Goal: Task Accomplishment & Management: Manage account settings

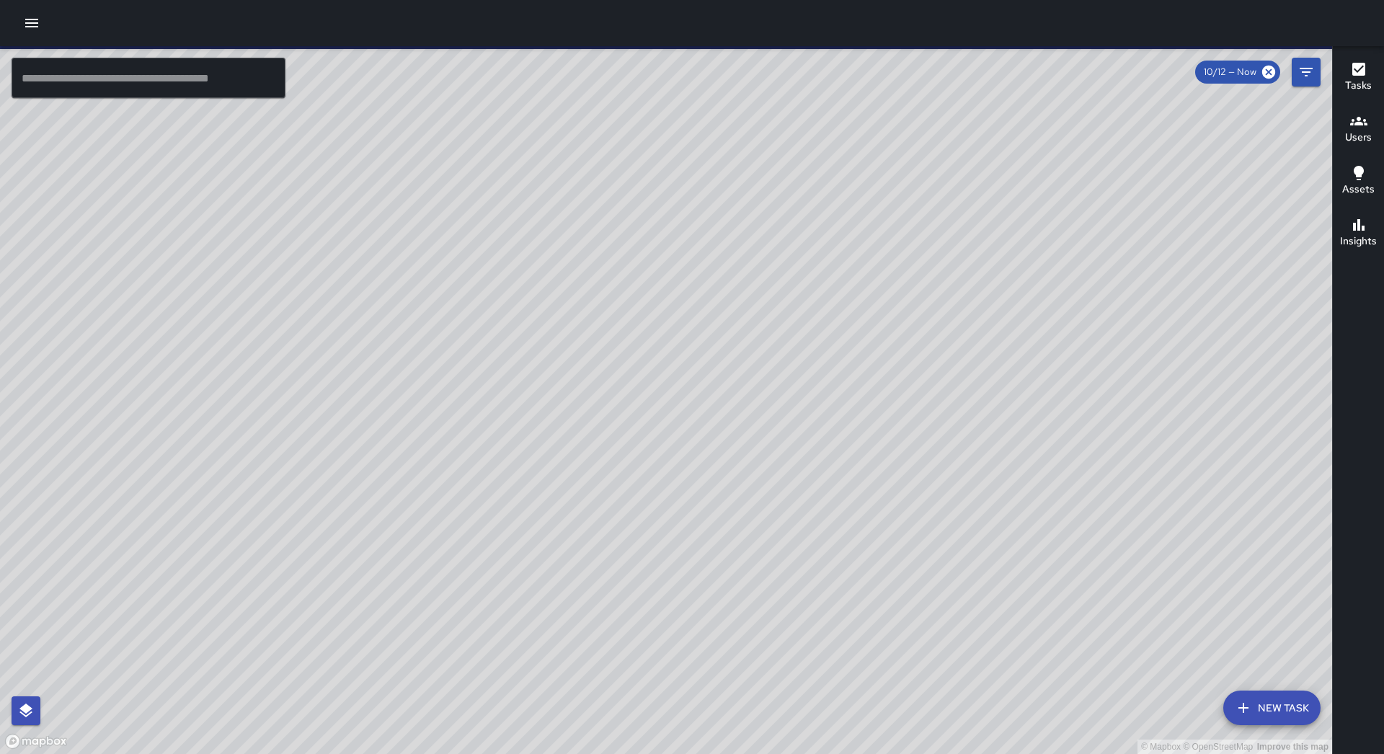
click at [36, 17] on icon "button" at bounding box center [31, 22] width 17 height 17
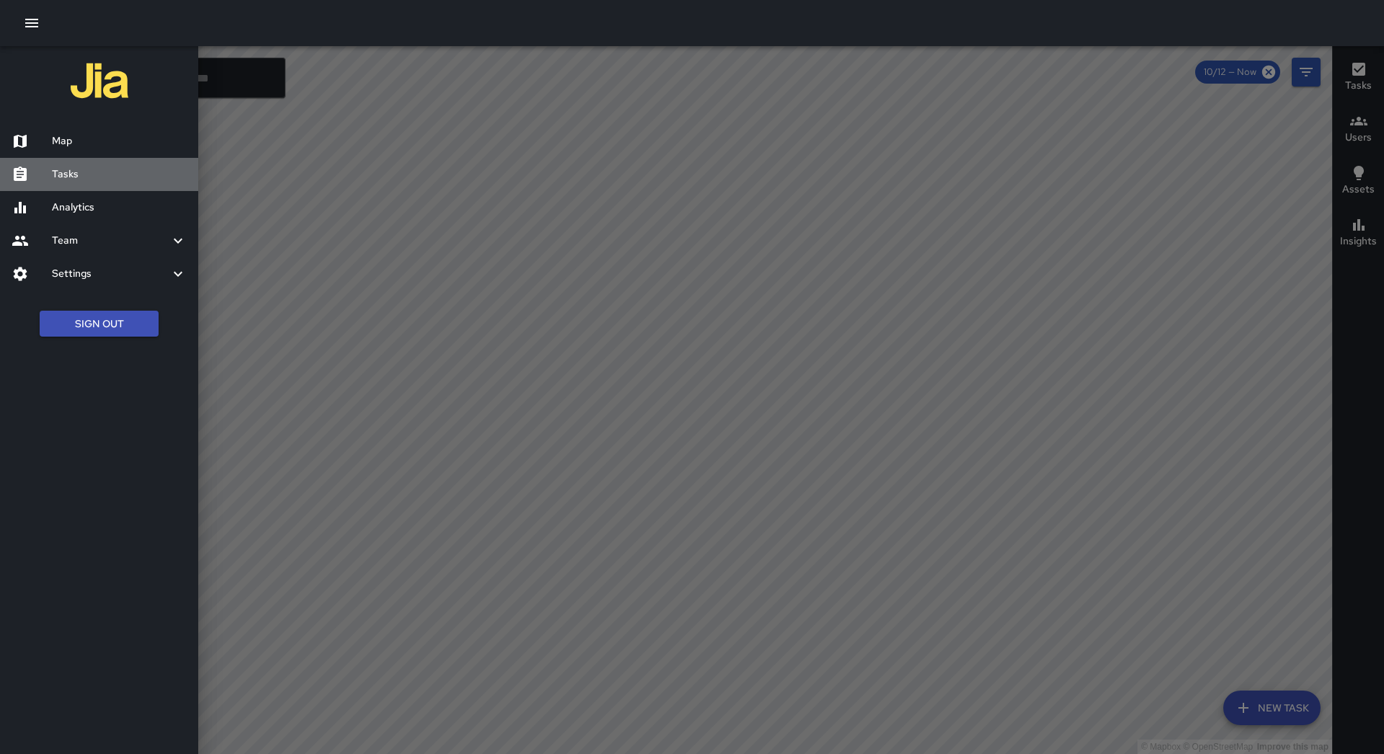
click at [68, 164] on div "Tasks" at bounding box center [99, 174] width 198 height 33
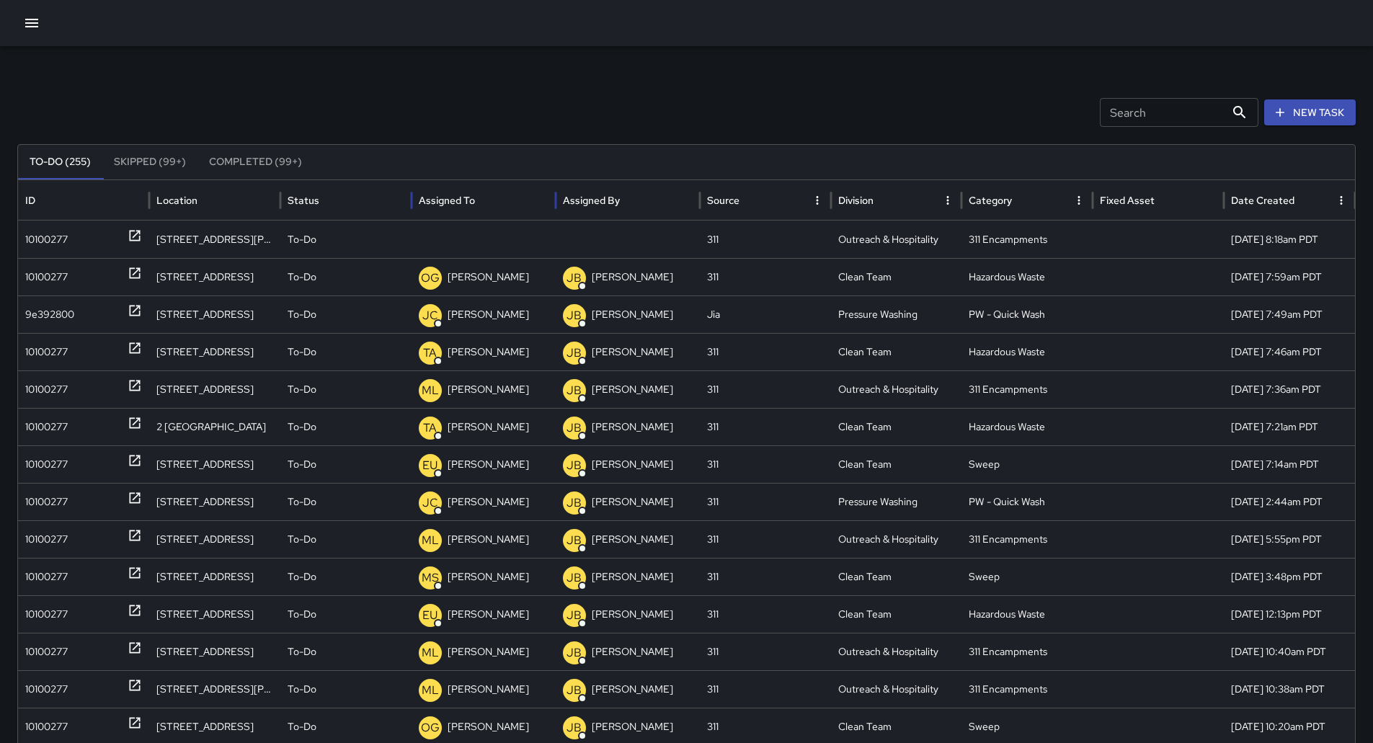
click at [507, 203] on div "Assigned To" at bounding box center [484, 200] width 130 height 40
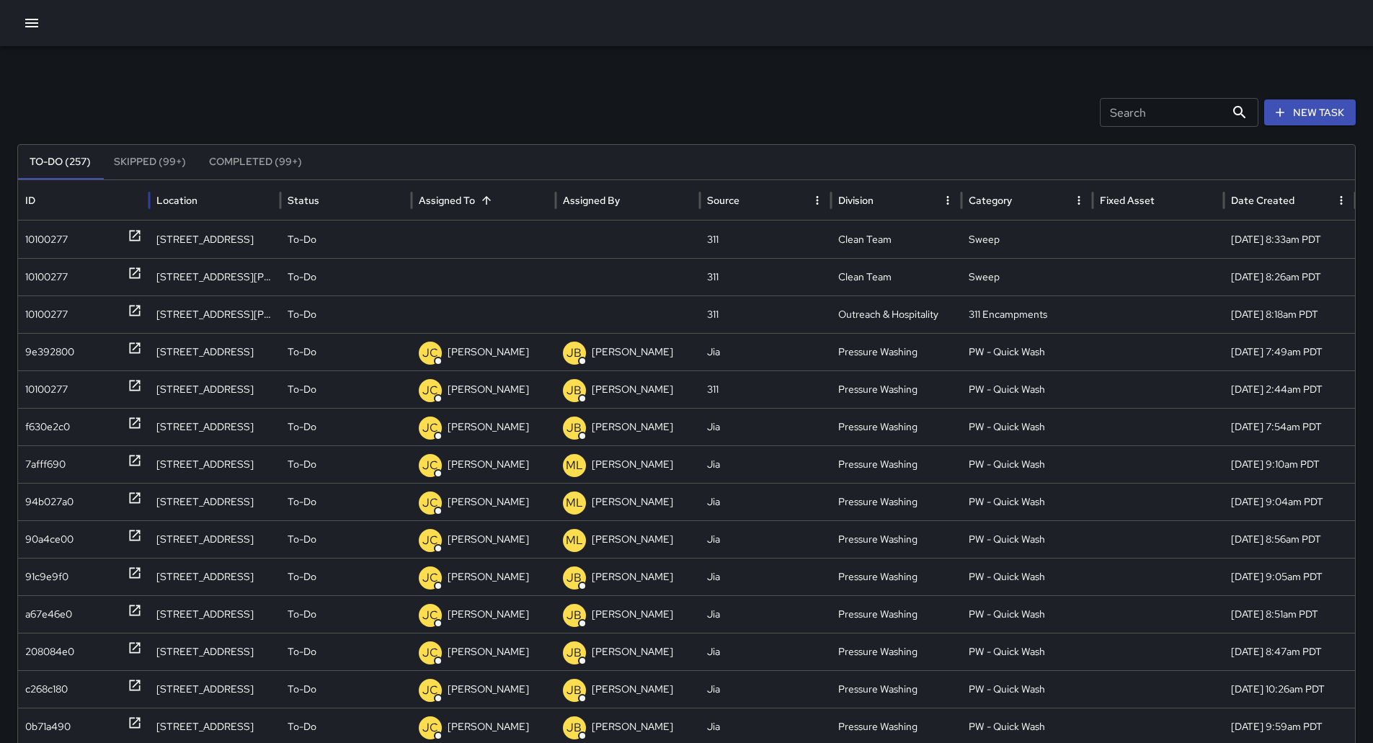
click at [76, 218] on div "ID" at bounding box center [83, 200] width 117 height 40
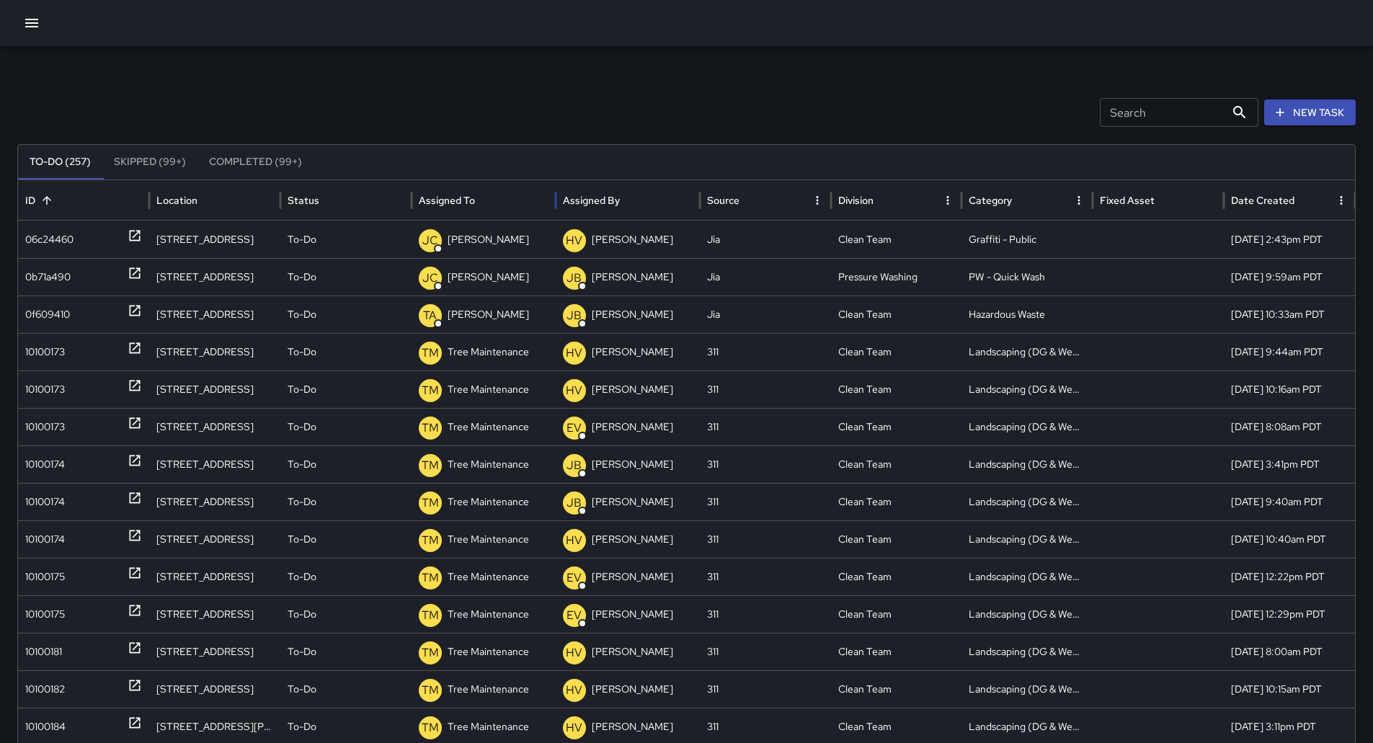
click at [476, 209] on div at bounding box center [476, 200] width 0 height 20
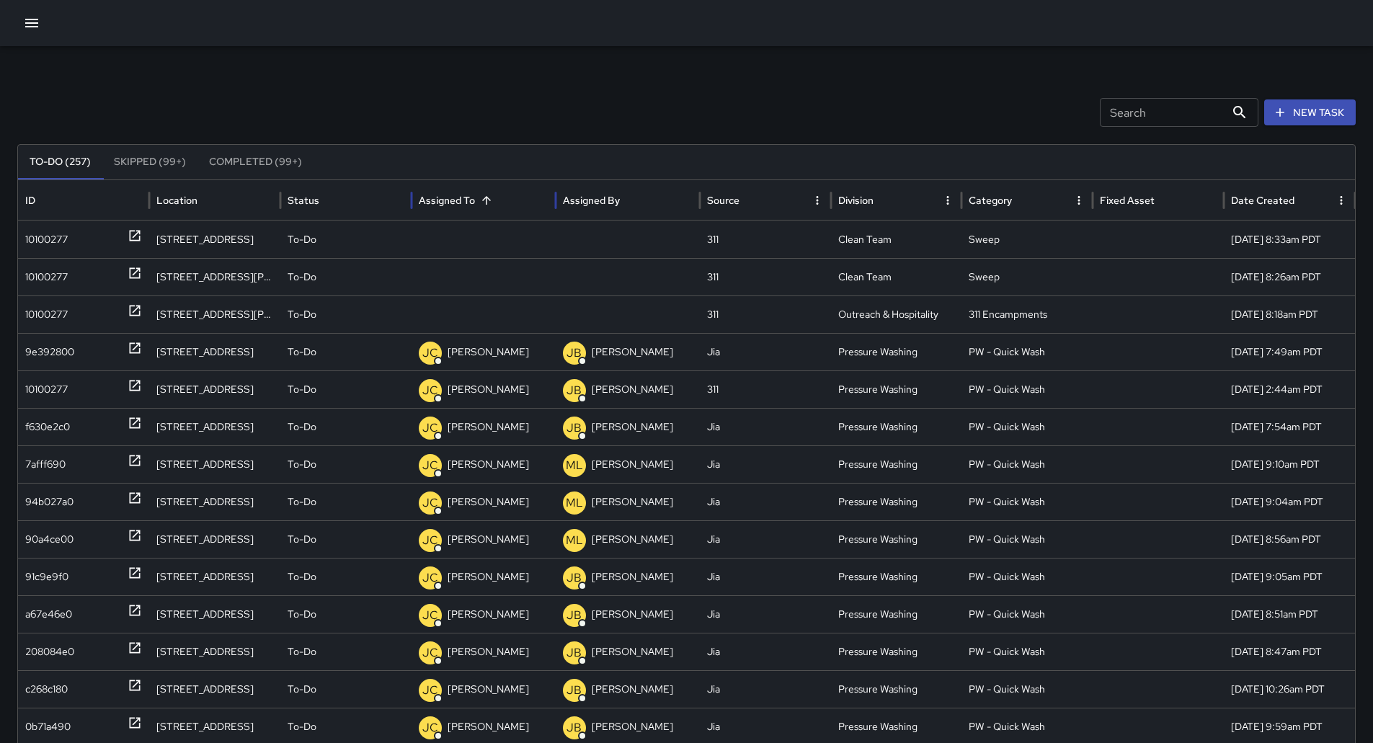
click at [494, 209] on div at bounding box center [486, 200] width 20 height 20
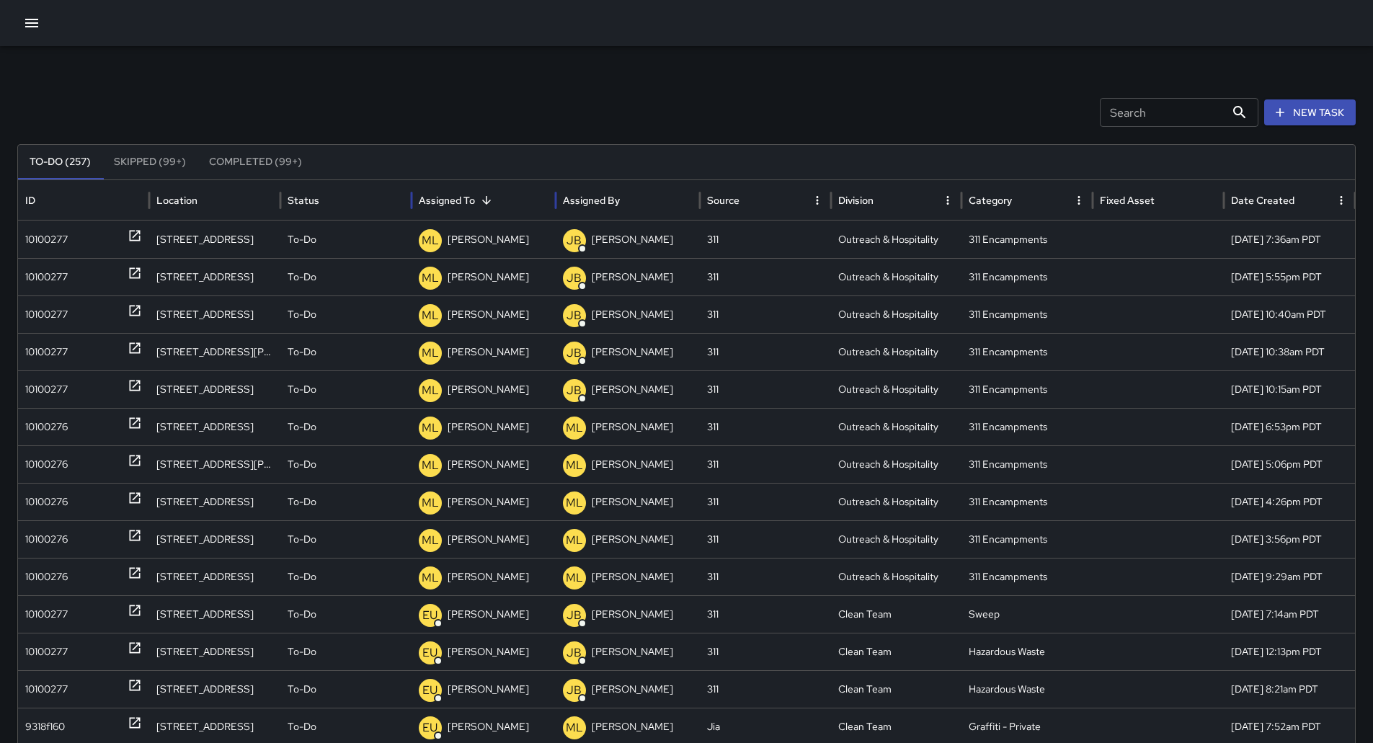
click at [488, 213] on div "Assigned To" at bounding box center [484, 200] width 130 height 40
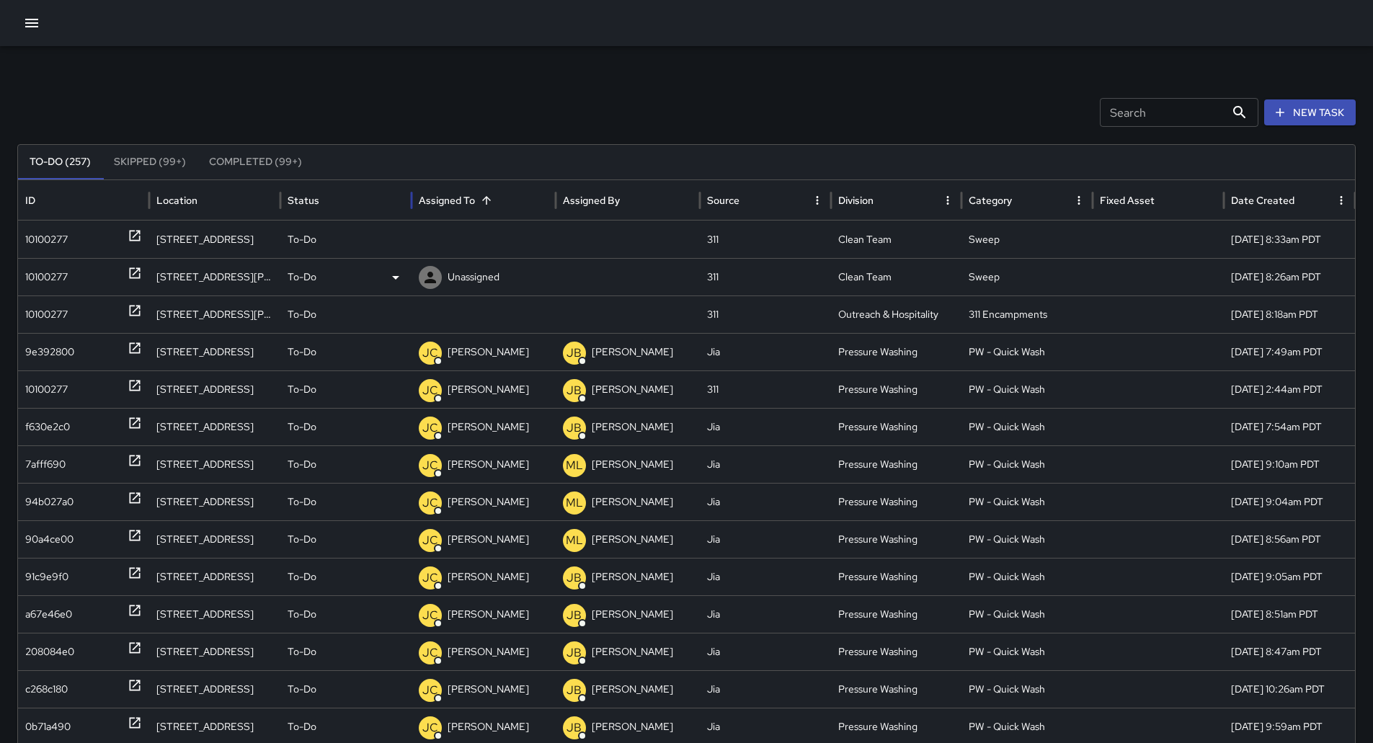
drag, startPoint x: 55, startPoint y: 243, endPoint x: 332, endPoint y: 274, distance: 278.5
click at [57, 244] on div "10100277" at bounding box center [46, 239] width 43 height 37
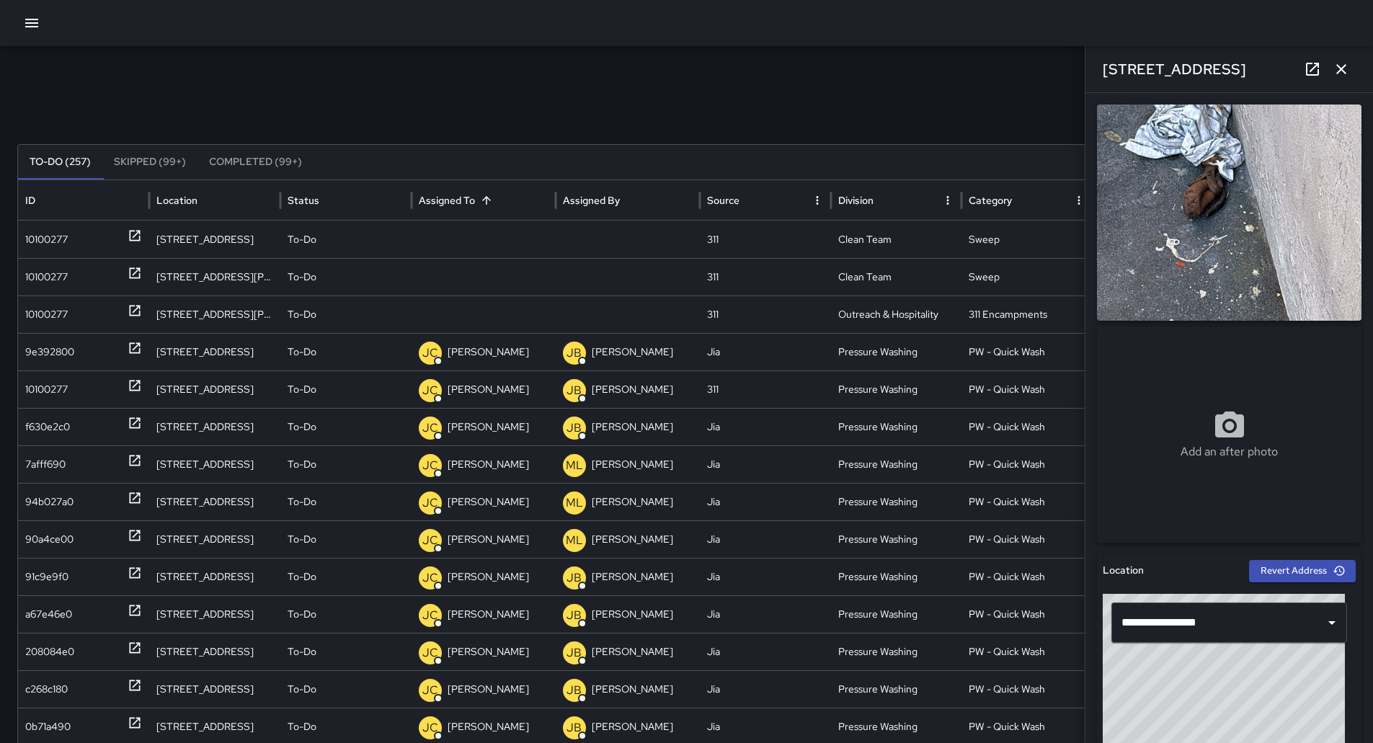
scroll to position [577, 0]
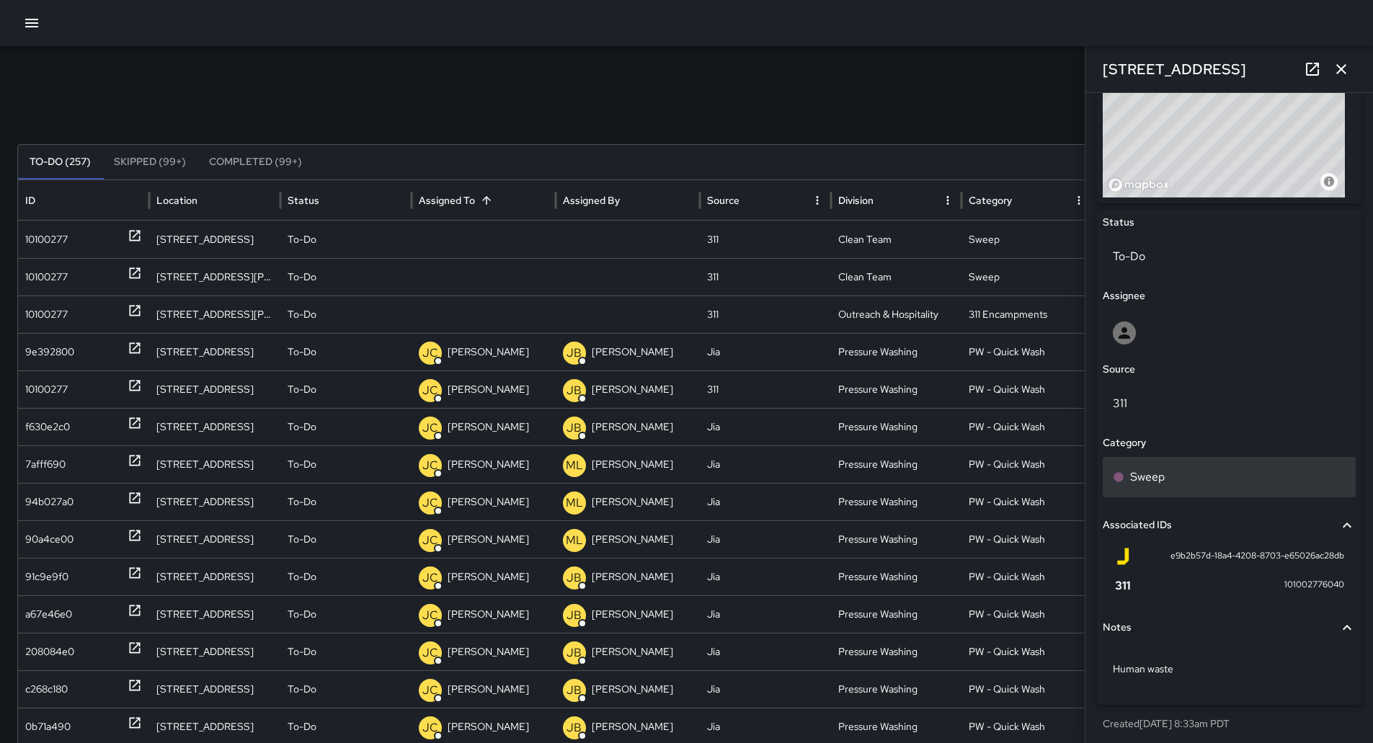
click at [1218, 487] on div "Sweep" at bounding box center [1229, 477] width 253 height 40
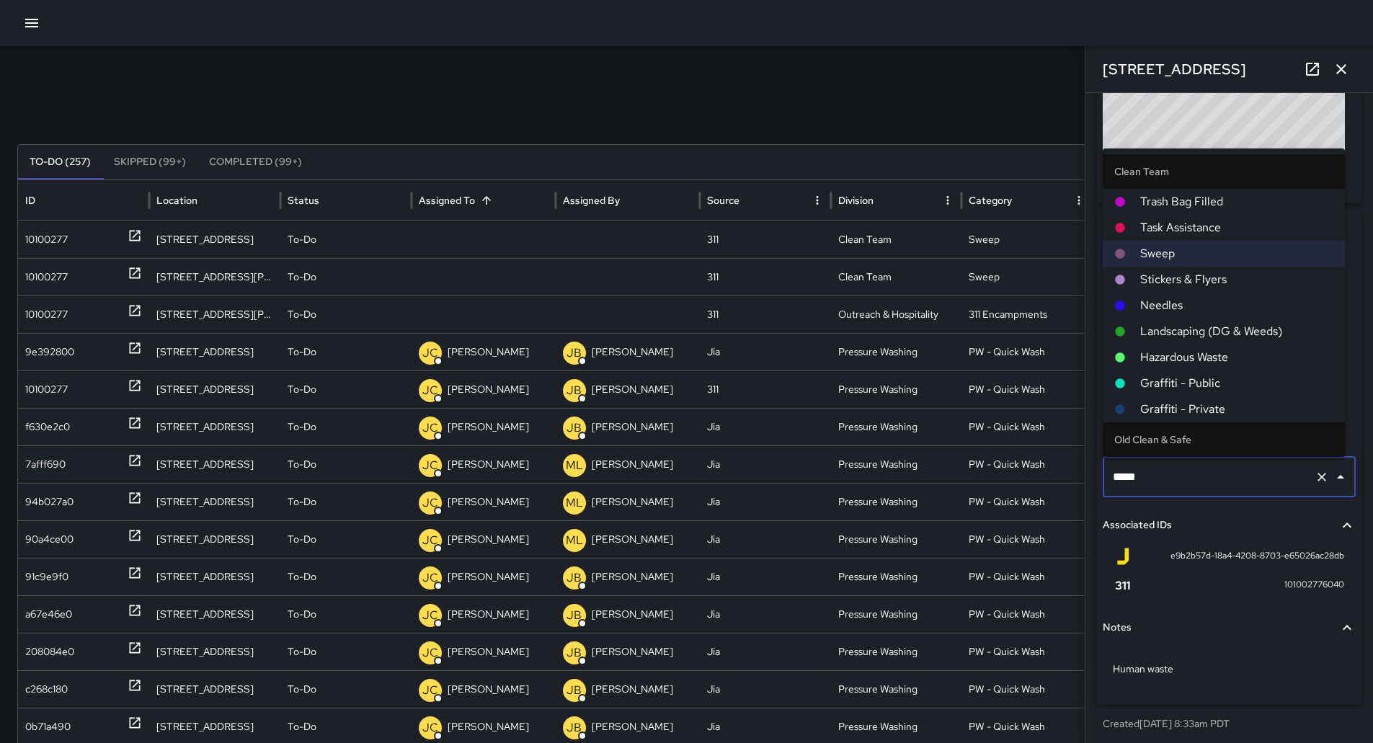
click at [1208, 349] on span "Hazardous Waste" at bounding box center [1236, 357] width 193 height 17
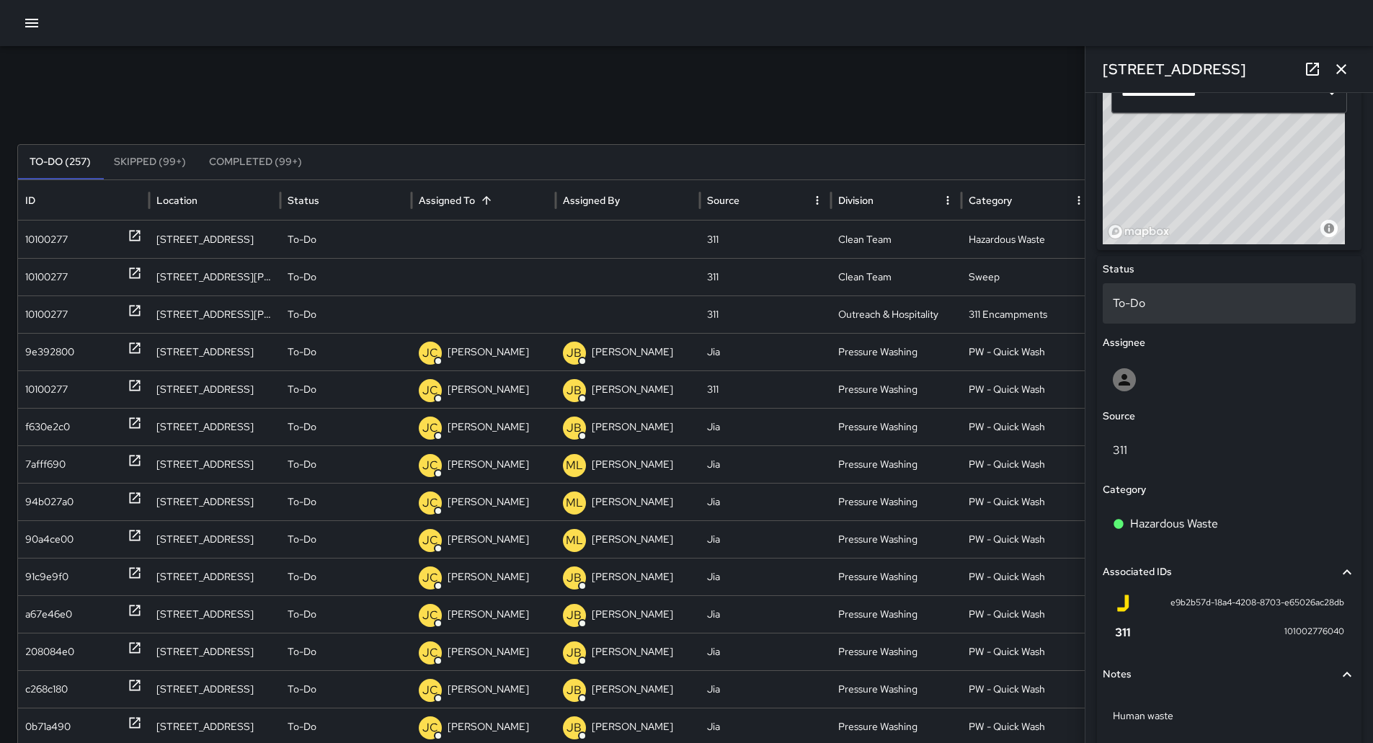
scroll to position [504, 0]
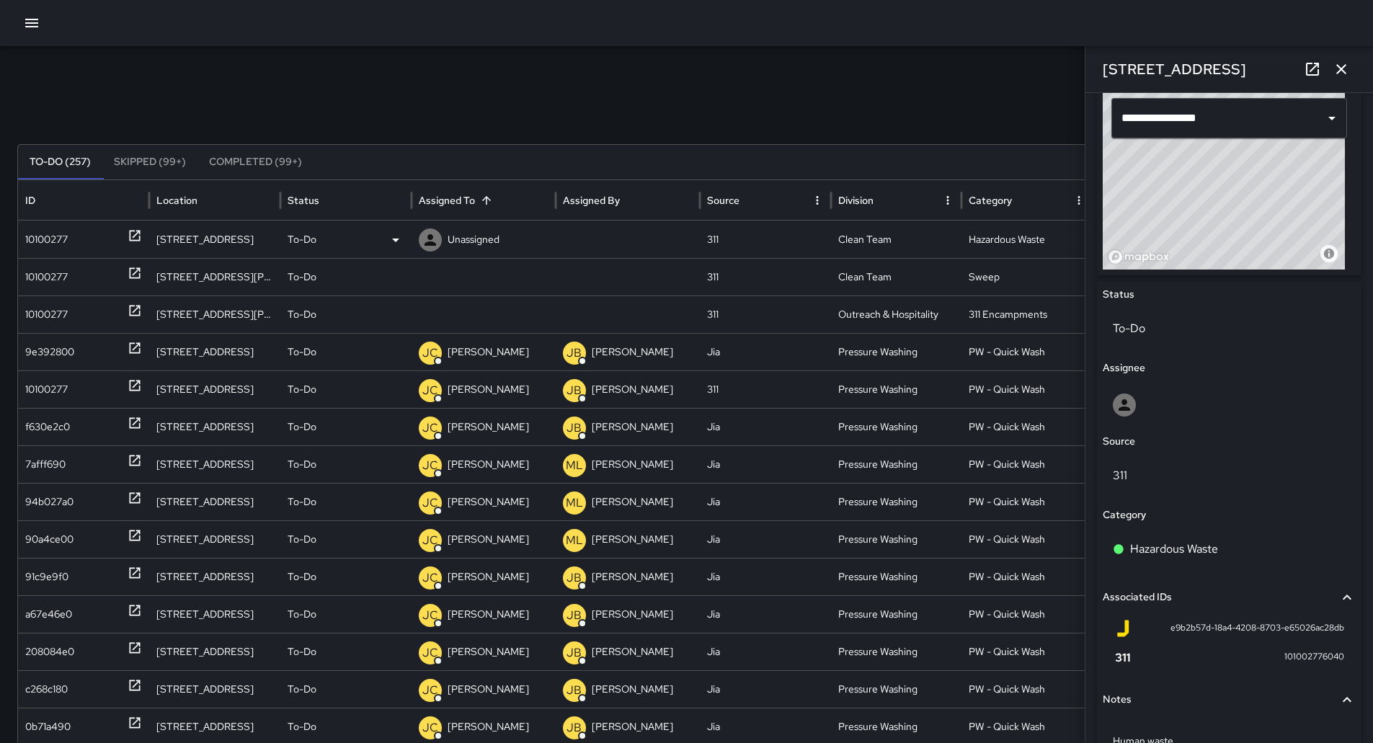
click at [489, 244] on p "Unassigned" at bounding box center [474, 239] width 52 height 37
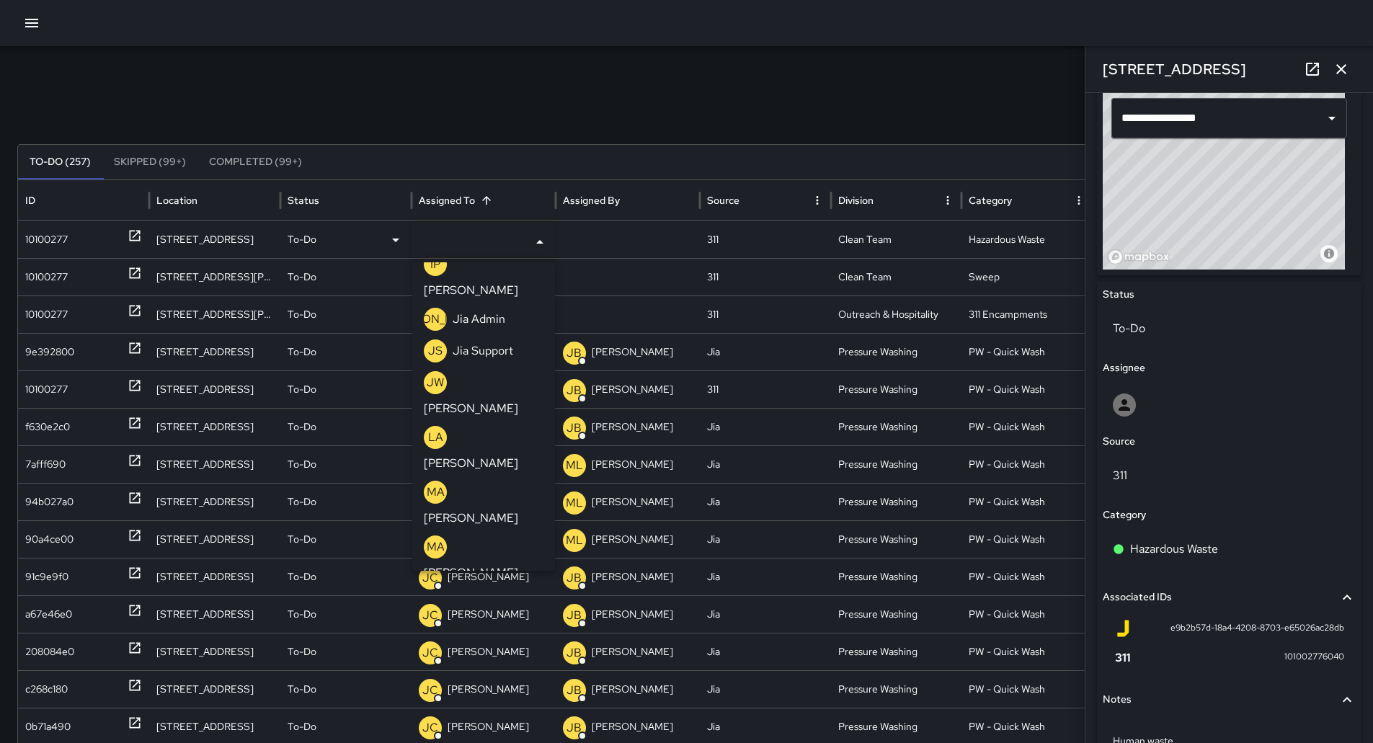
scroll to position [630, 0]
click at [482, 666] on p "[PERSON_NAME]" at bounding box center [471, 674] width 94 height 17
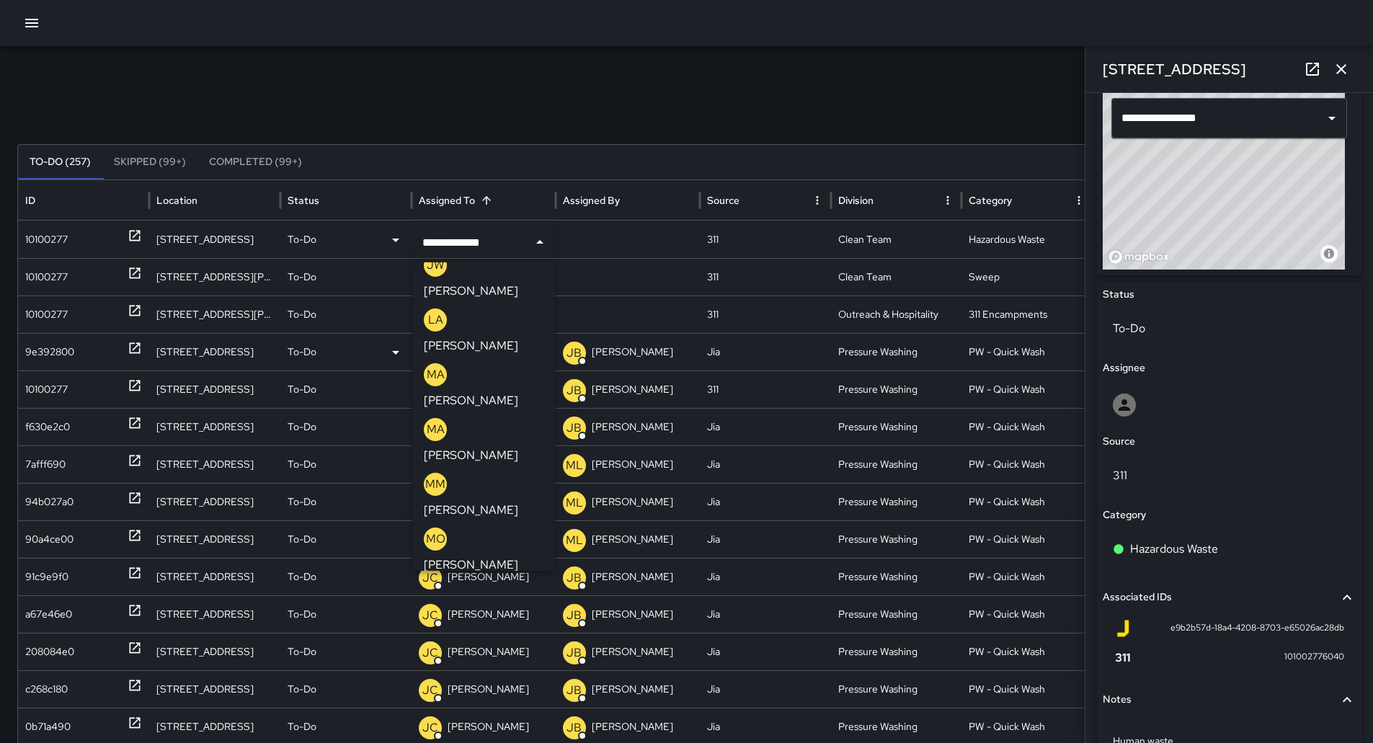
scroll to position [0, 0]
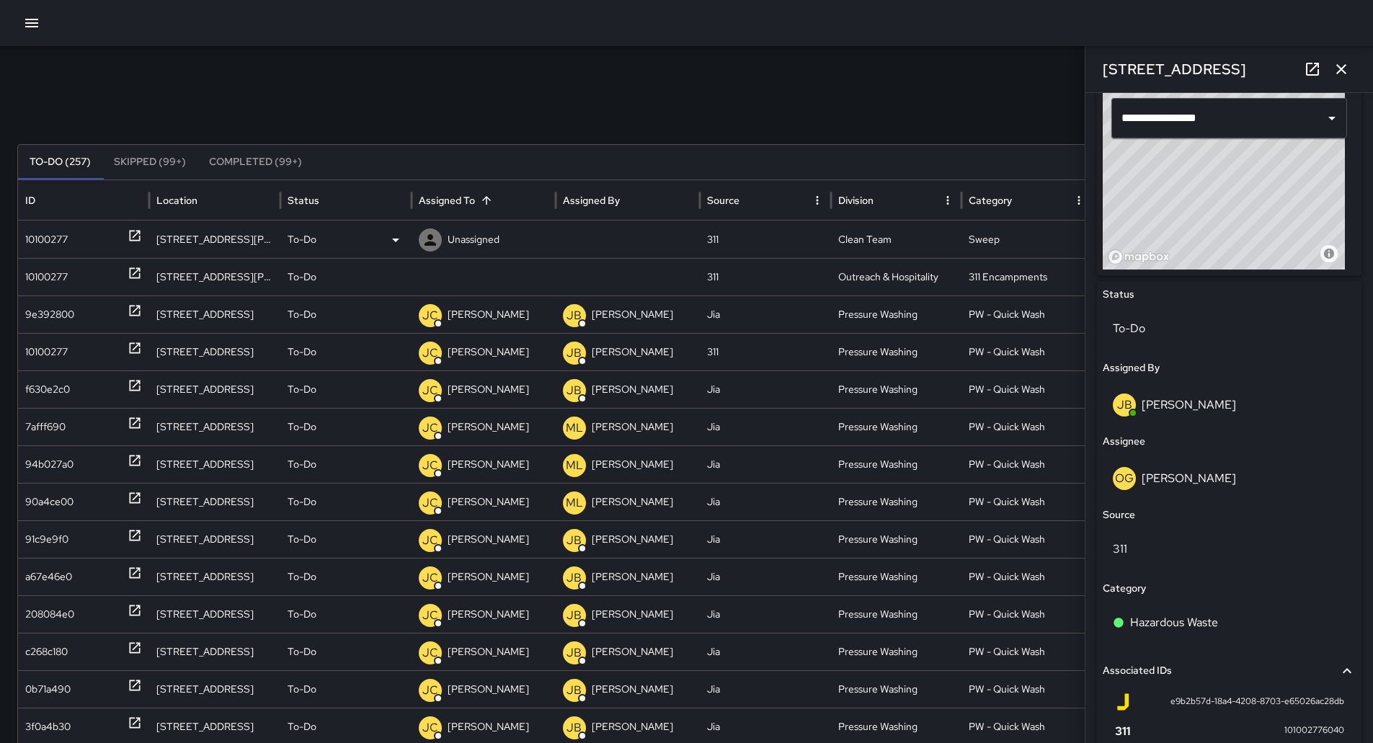
click at [84, 240] on div "10100277" at bounding box center [83, 239] width 117 height 37
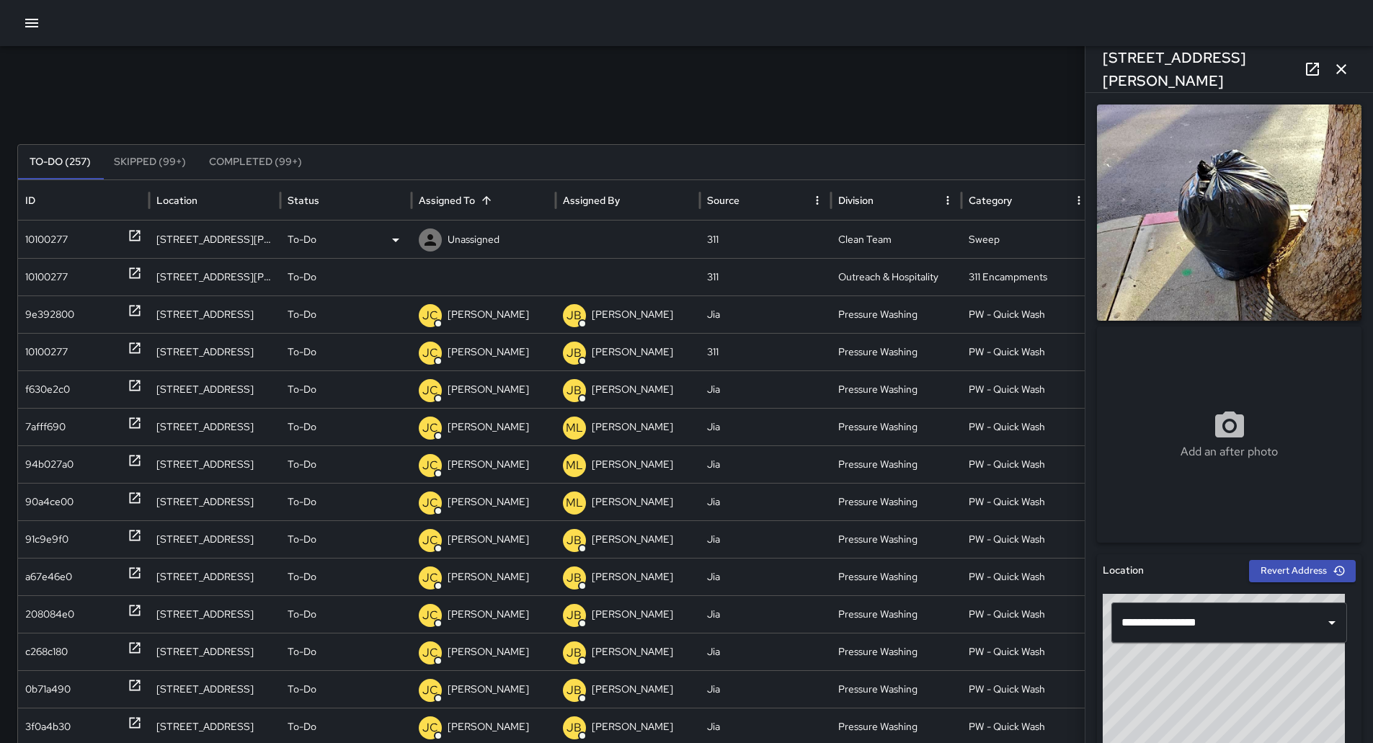
click at [369, 228] on div "To-Do" at bounding box center [346, 239] width 117 height 37
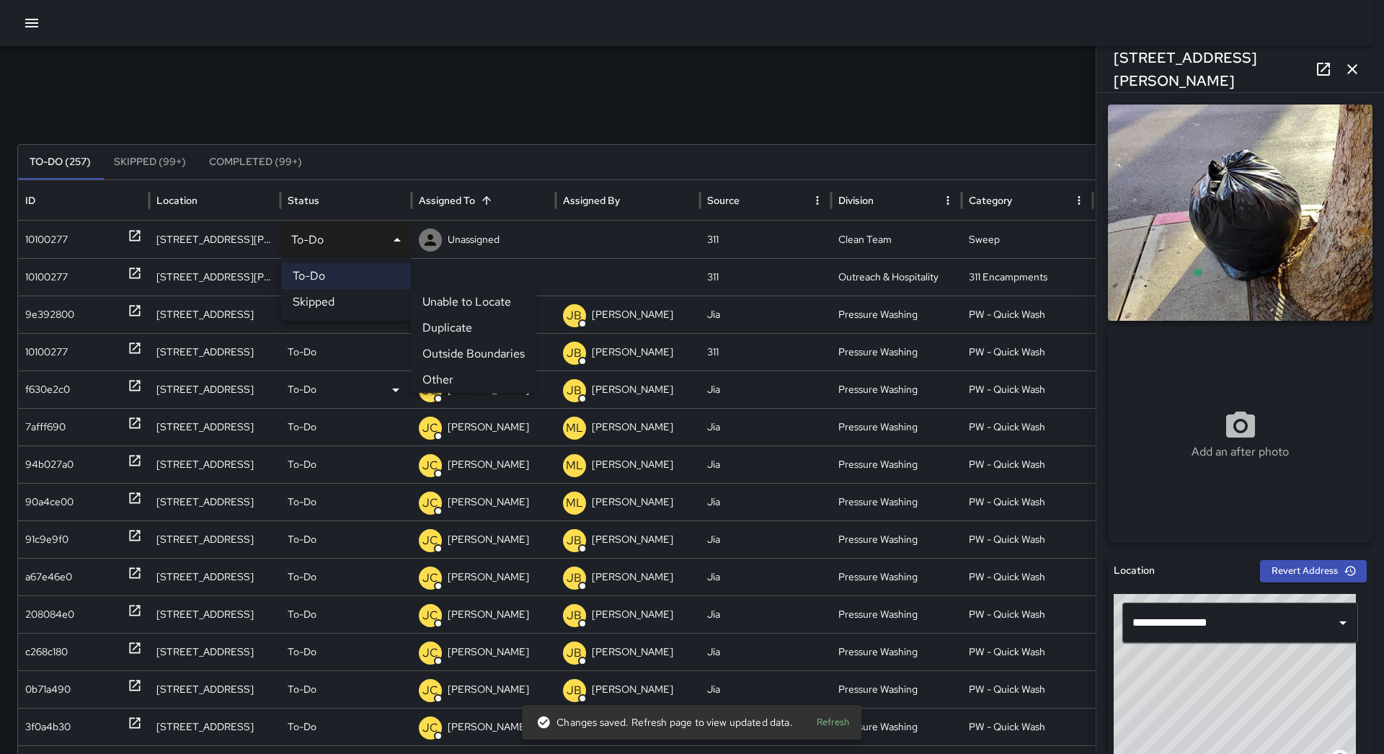
click at [448, 371] on li "Other" at bounding box center [473, 380] width 125 height 26
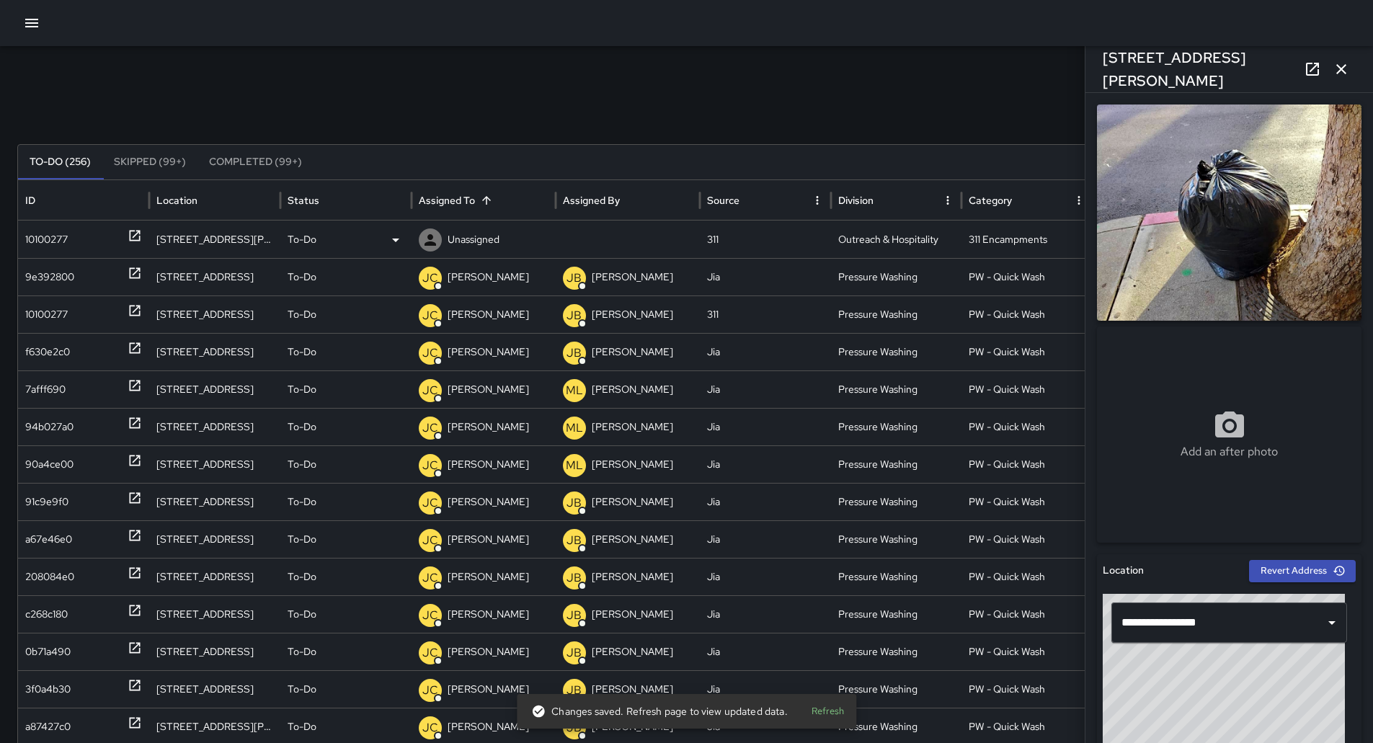
drag, startPoint x: 104, startPoint y: 225, endPoint x: 115, endPoint y: 226, distance: 10.2
click at [104, 226] on div "10100277" at bounding box center [83, 239] width 117 height 37
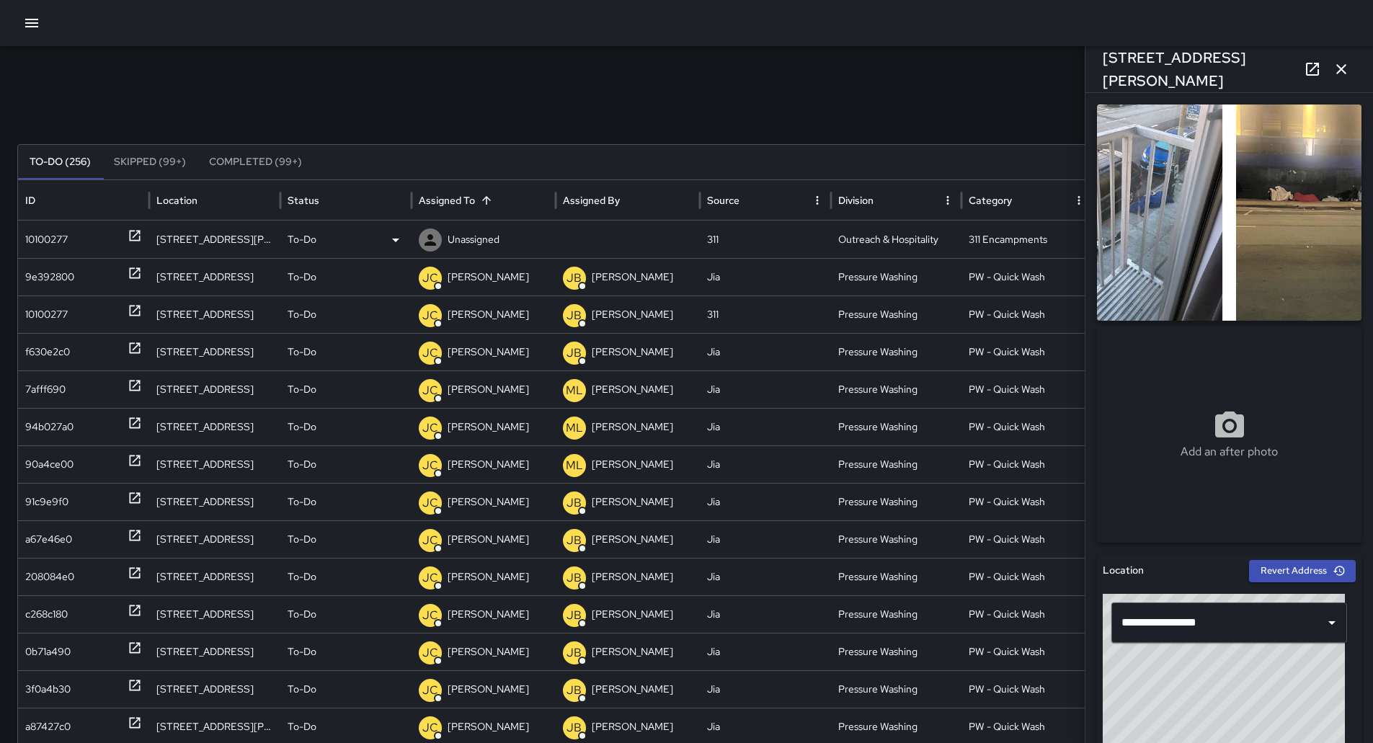
click at [484, 238] on p "Unassigned" at bounding box center [474, 239] width 52 height 37
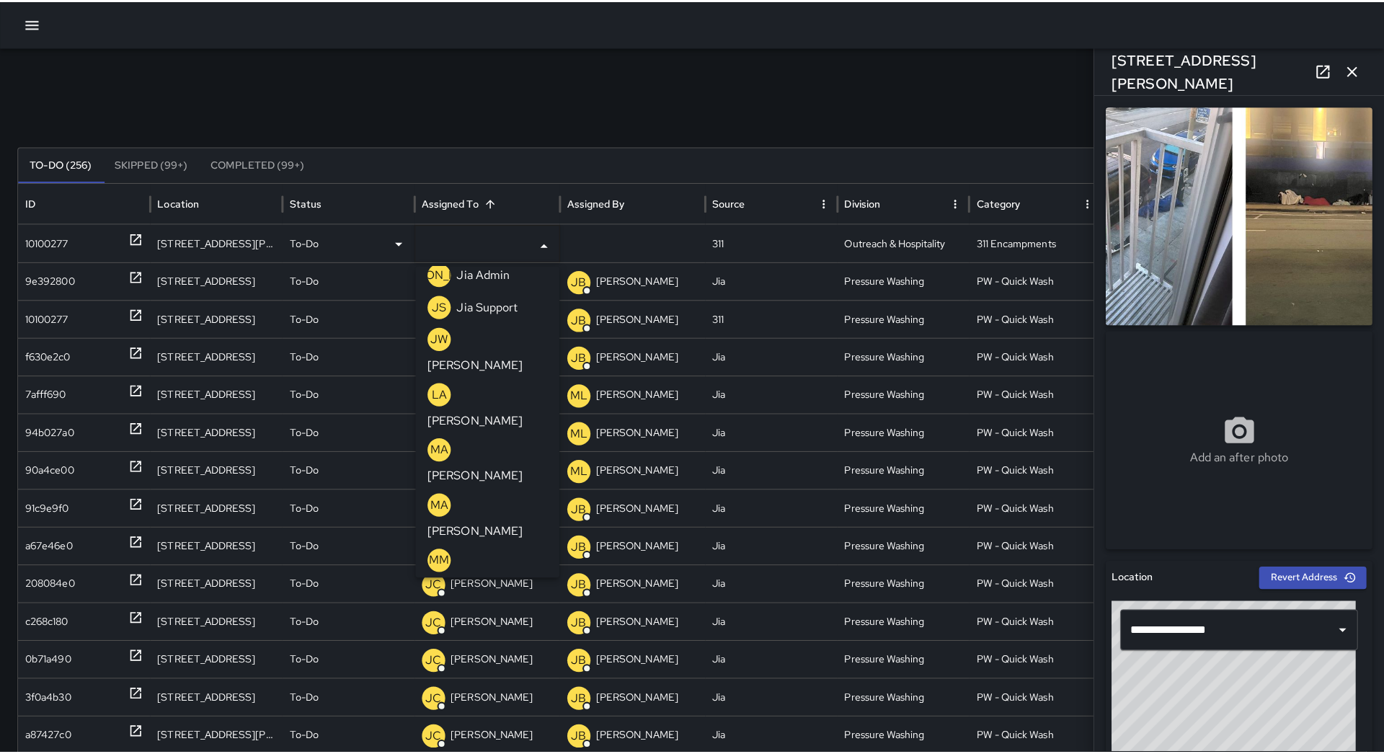
scroll to position [630, 0]
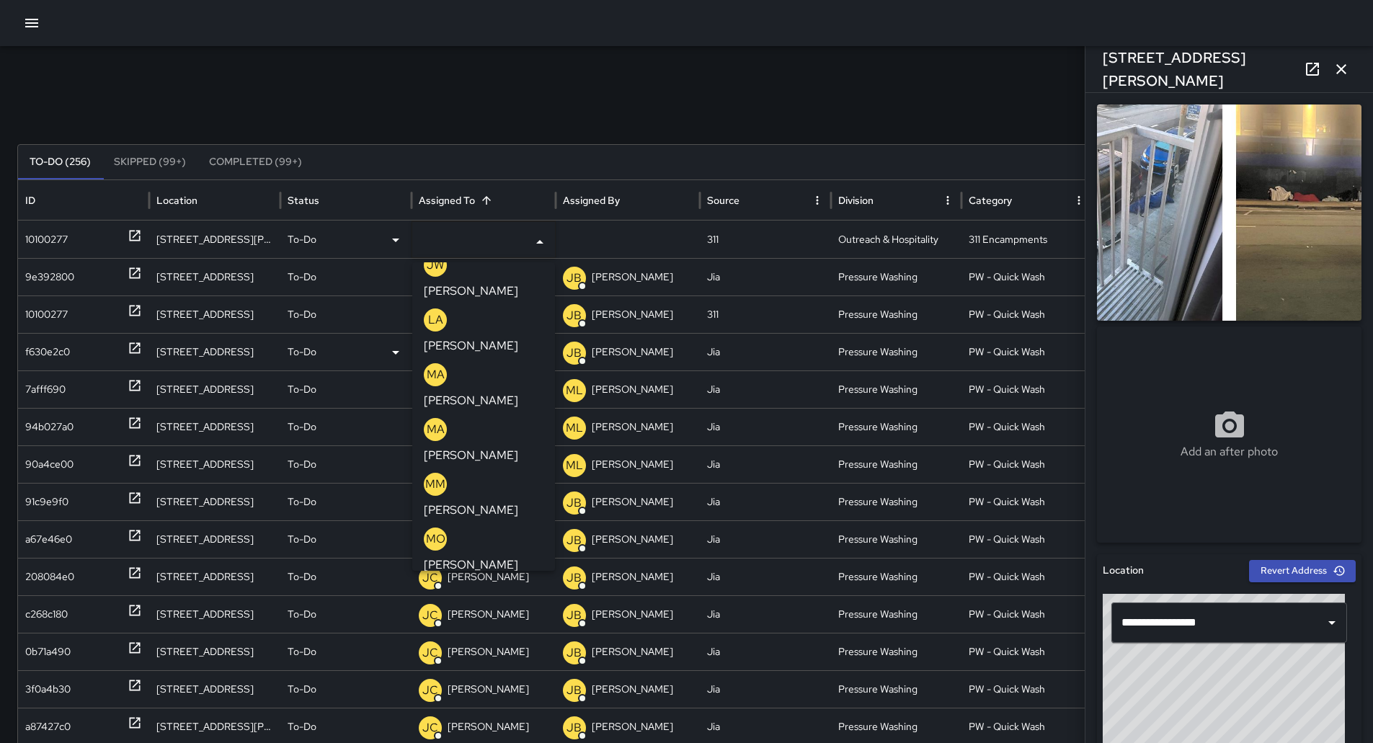
drag, startPoint x: 493, startPoint y: 303, endPoint x: 484, endPoint y: 302, distance: 8.7
click at [493, 582] on div "ML [PERSON_NAME]" at bounding box center [484, 605] width 120 height 46
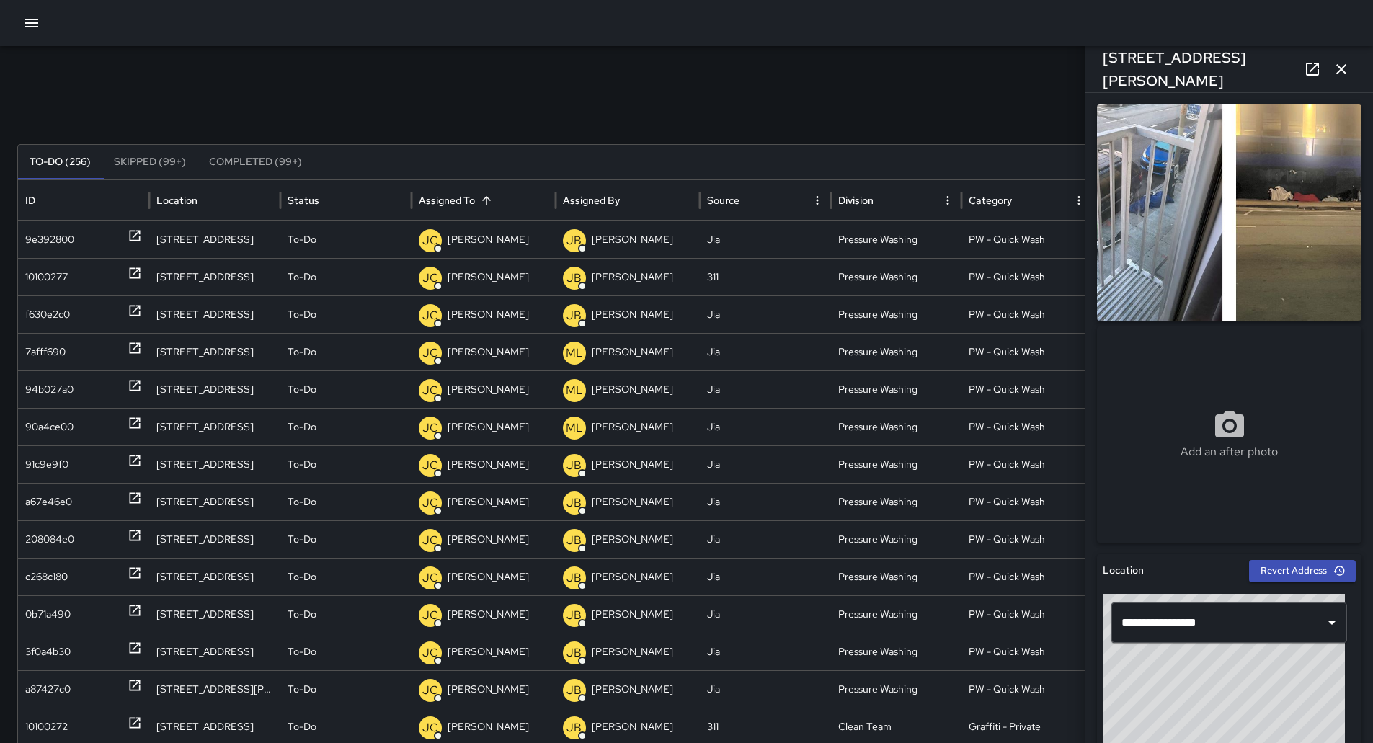
click at [17, 19] on div at bounding box center [686, 23] width 1373 height 46
click at [29, 27] on icon "button" at bounding box center [31, 23] width 13 height 9
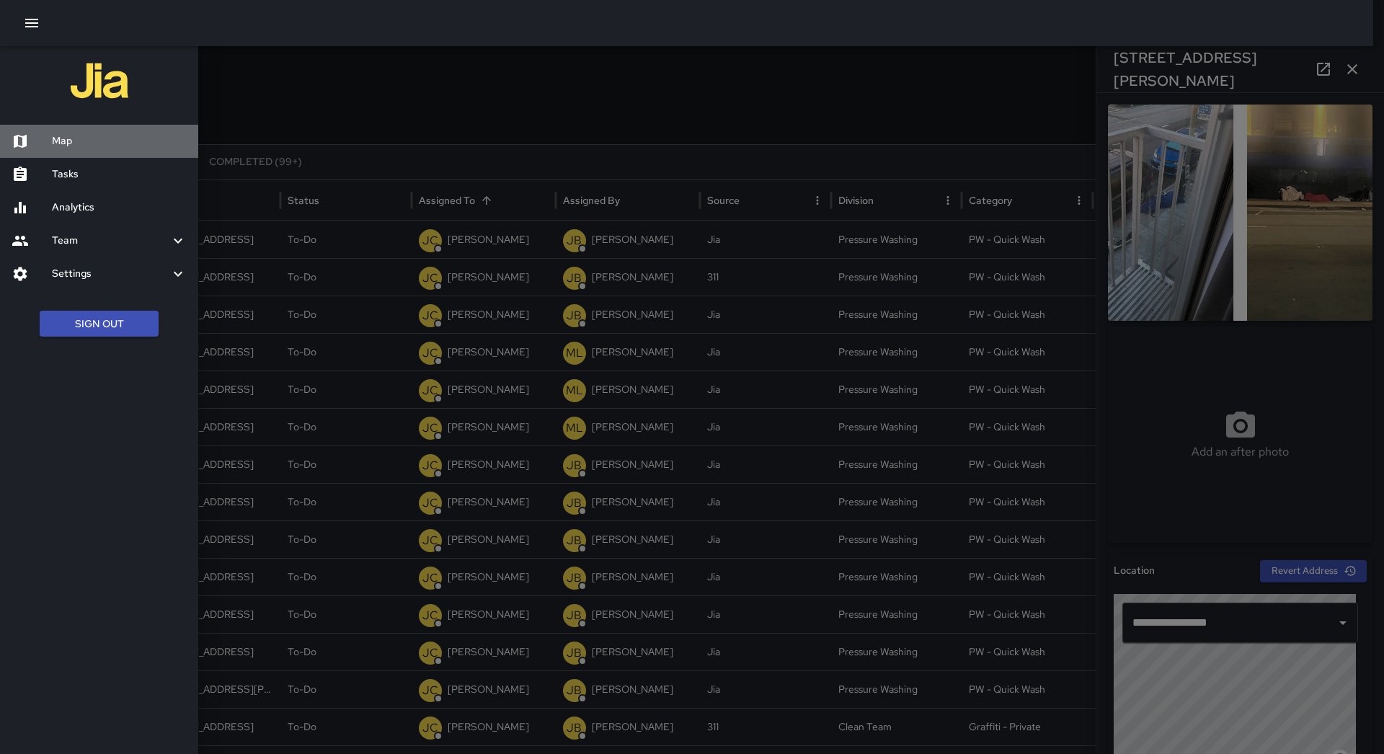
drag, startPoint x: 94, startPoint y: 149, endPoint x: 121, endPoint y: 177, distance: 39.2
click at [95, 151] on div "Map" at bounding box center [99, 141] width 198 height 33
